Goal: Transaction & Acquisition: Purchase product/service

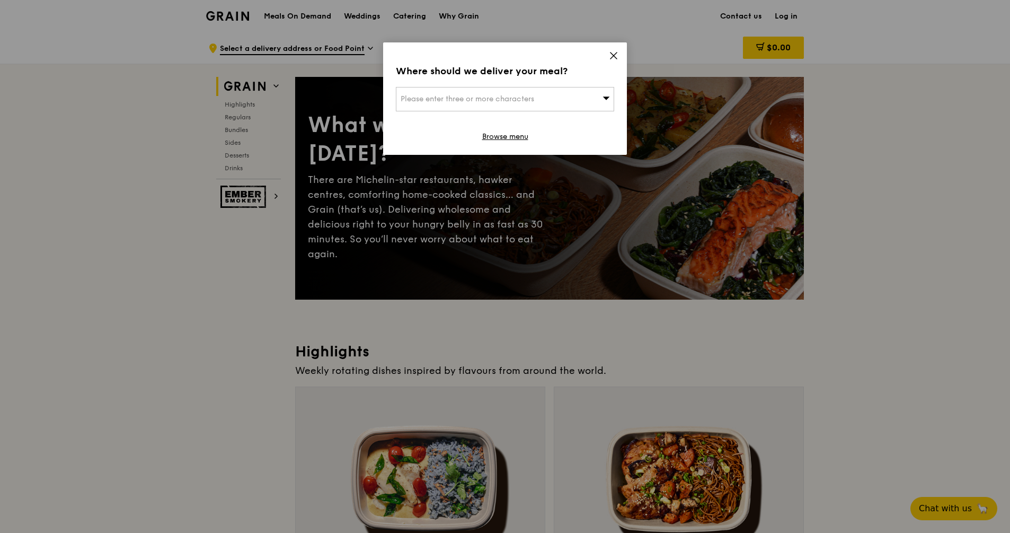
click at [605, 102] on span at bounding box center [606, 98] width 7 height 11
click at [605, 102] on input "search" at bounding box center [504, 98] width 217 height 23
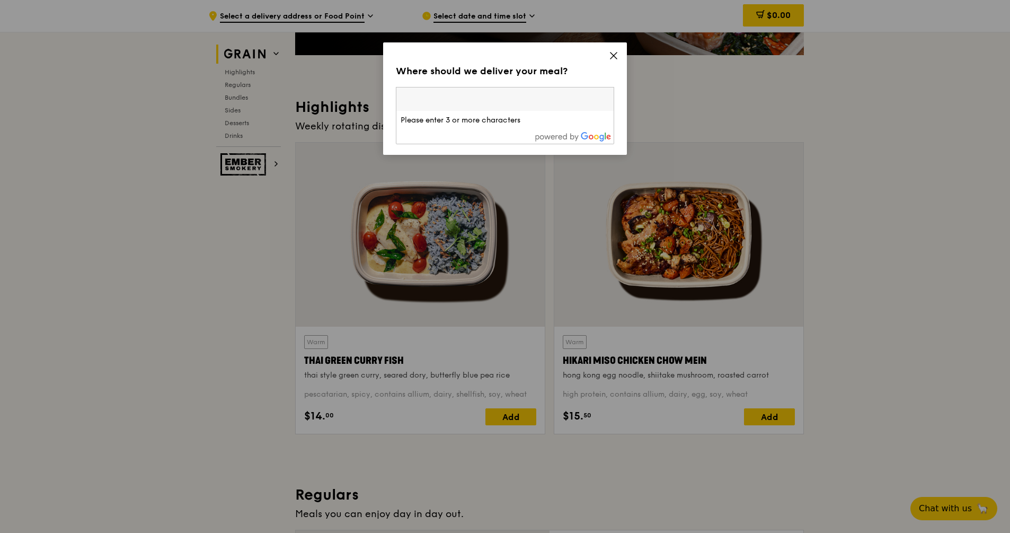
scroll to position [265, 0]
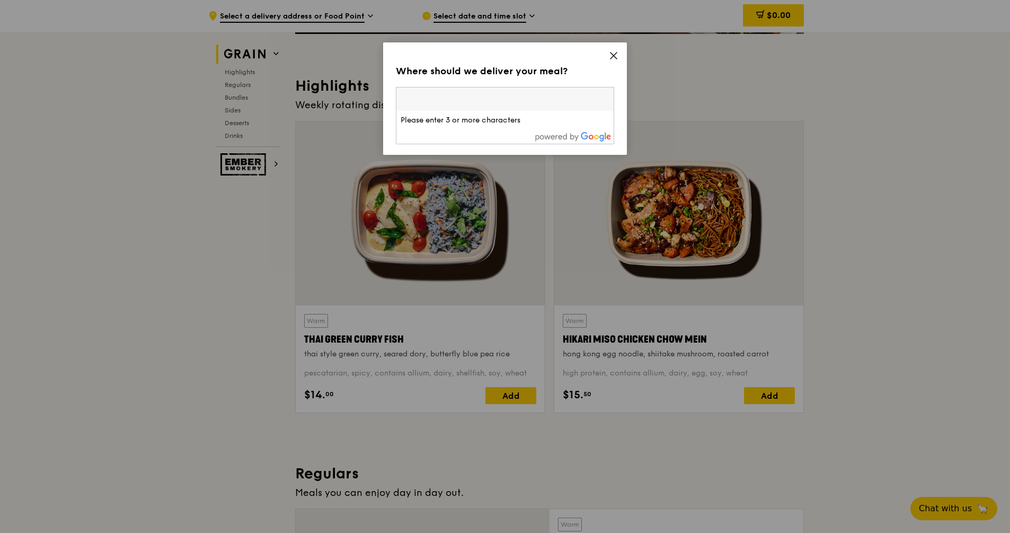
click at [614, 56] on icon at bounding box center [614, 55] width 6 height 6
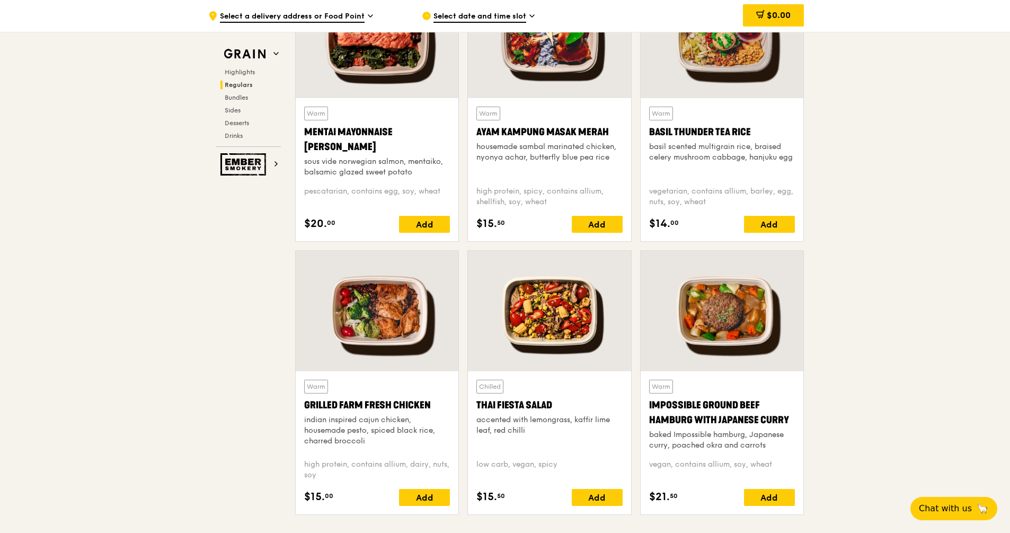
scroll to position [983, 0]
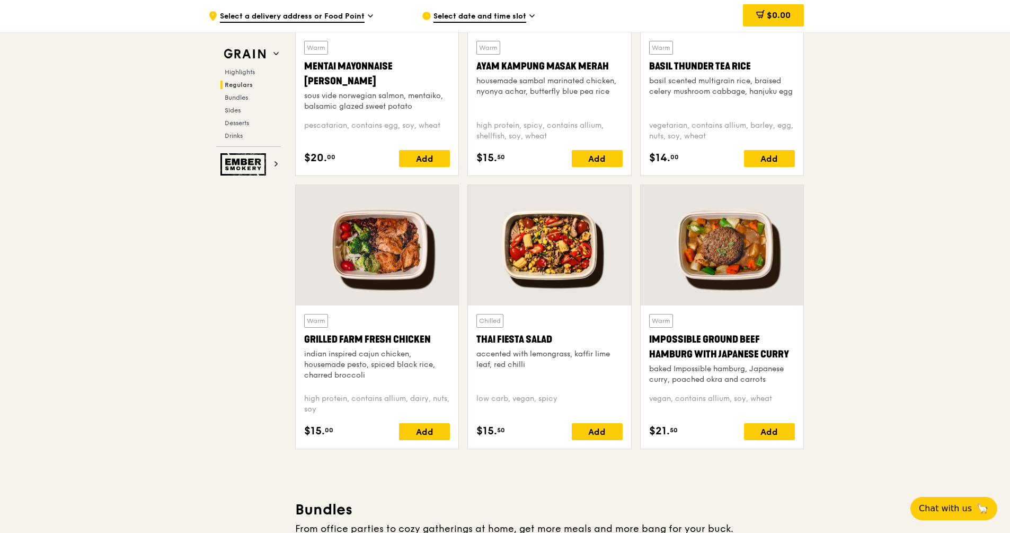
scroll to position [1060, 0]
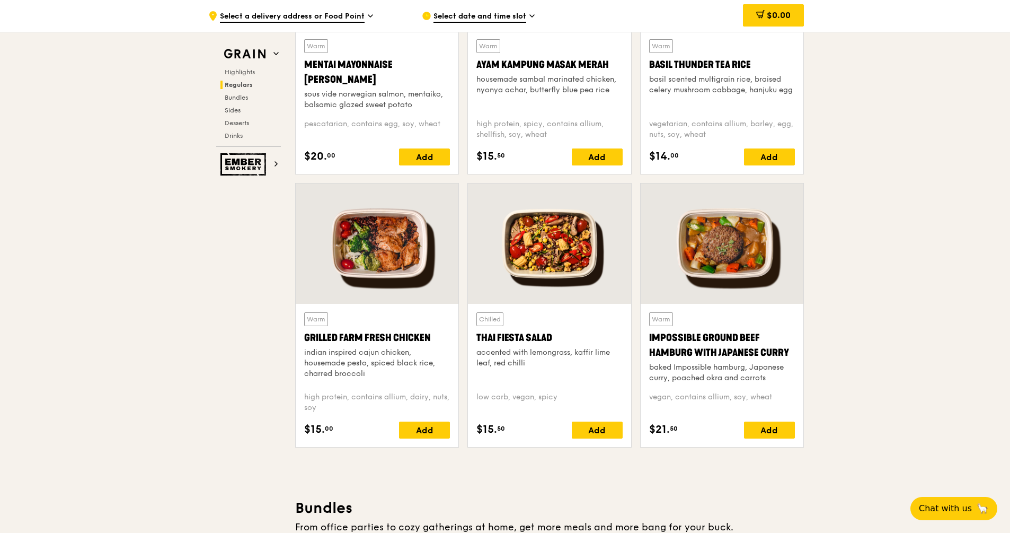
drag, startPoint x: 432, startPoint y: 334, endPoint x: 306, endPoint y: 336, distance: 126.2
click at [306, 336] on div "Grilled Farm Fresh Chicken" at bounding box center [377, 337] width 146 height 15
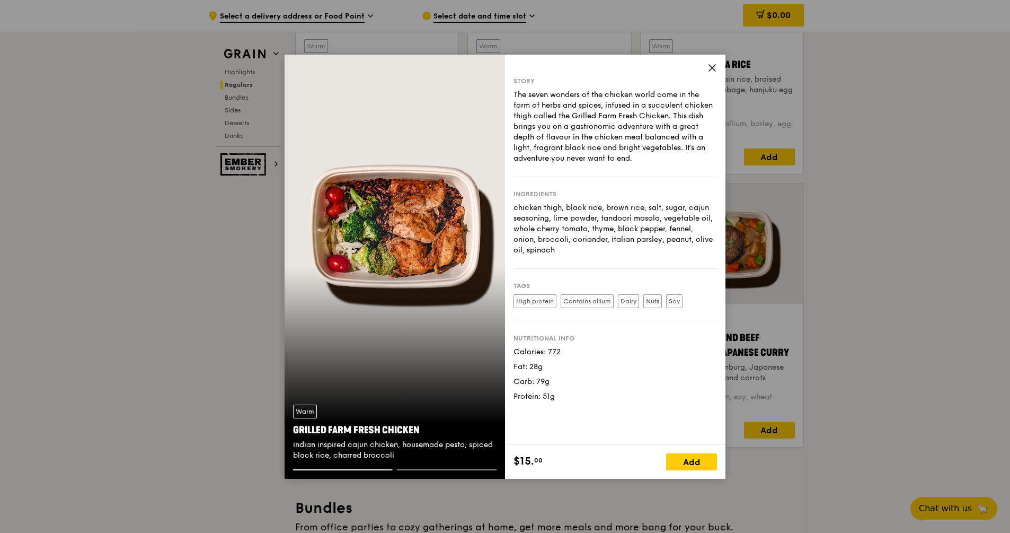
copy div "Grilled Farm Fresh Chicken"
click at [711, 68] on icon at bounding box center [712, 68] width 6 height 6
